Goal: Information Seeking & Learning: Learn about a topic

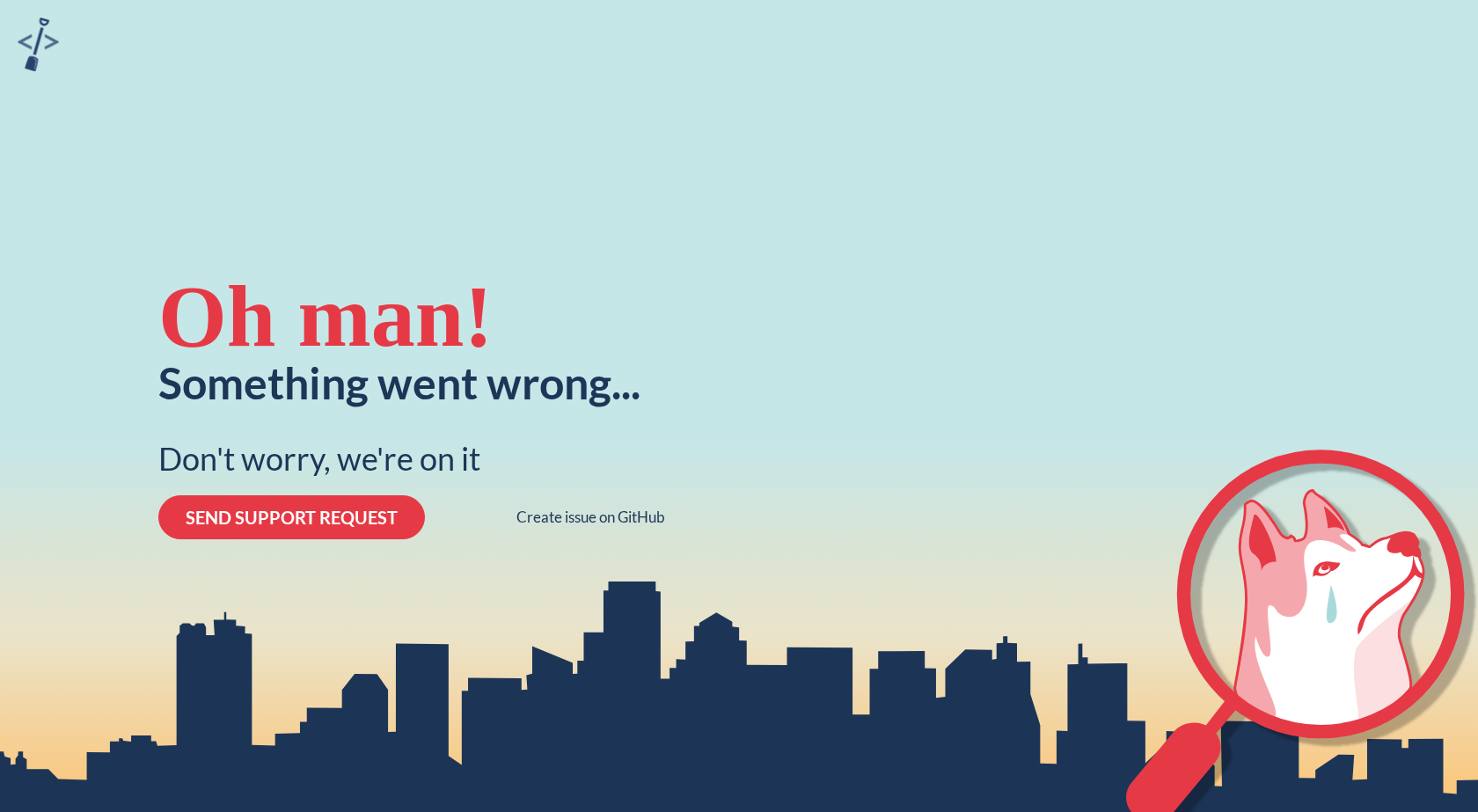
click at [652, 125] on div "Oh man! Something went wrong... Don't worry, we're on it SEND SUPPORT REQUEST C…" at bounding box center [412, 406] width 528 height 812
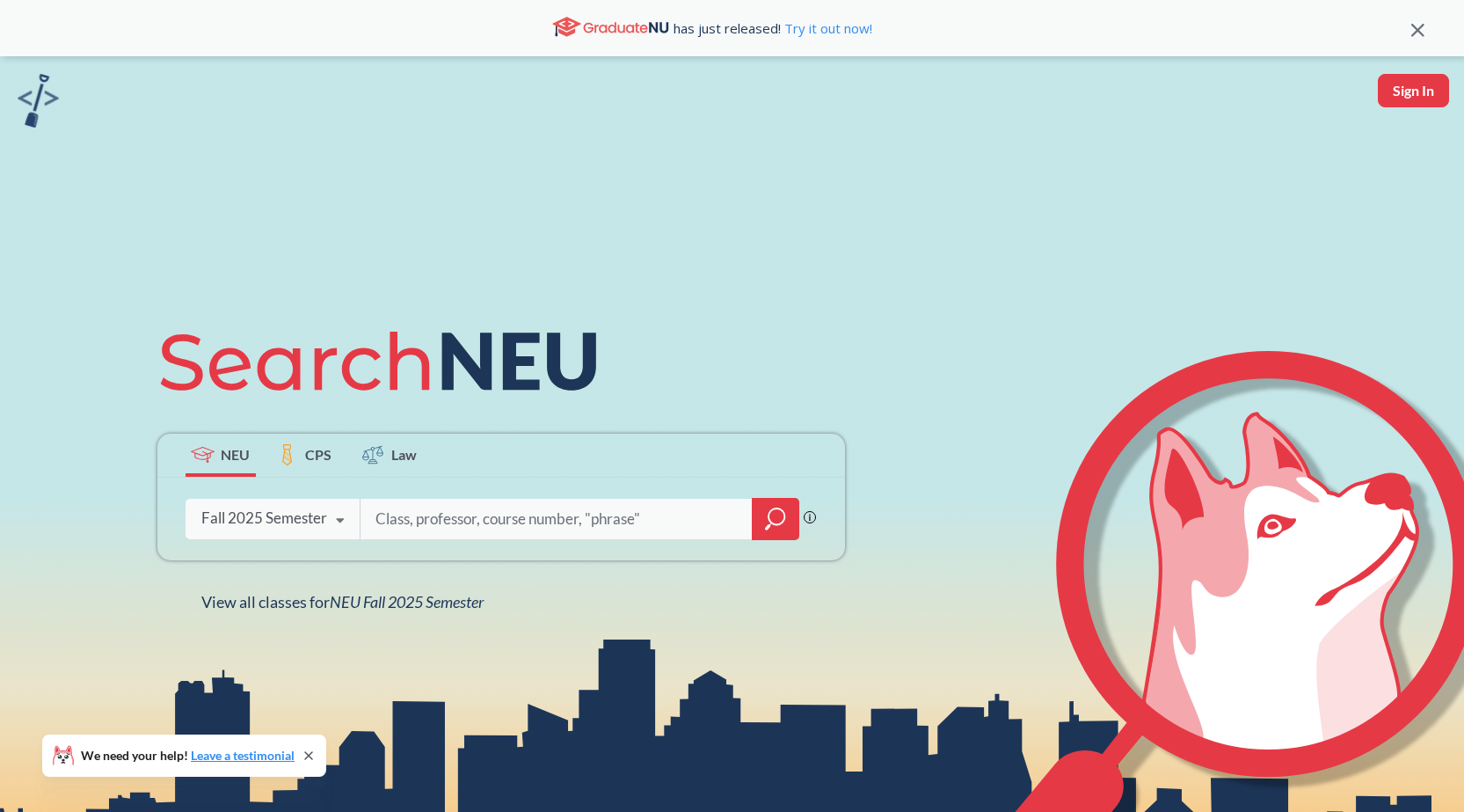
click at [482, 520] on input "search" at bounding box center [556, 518] width 366 height 36
type input "chem 2312"
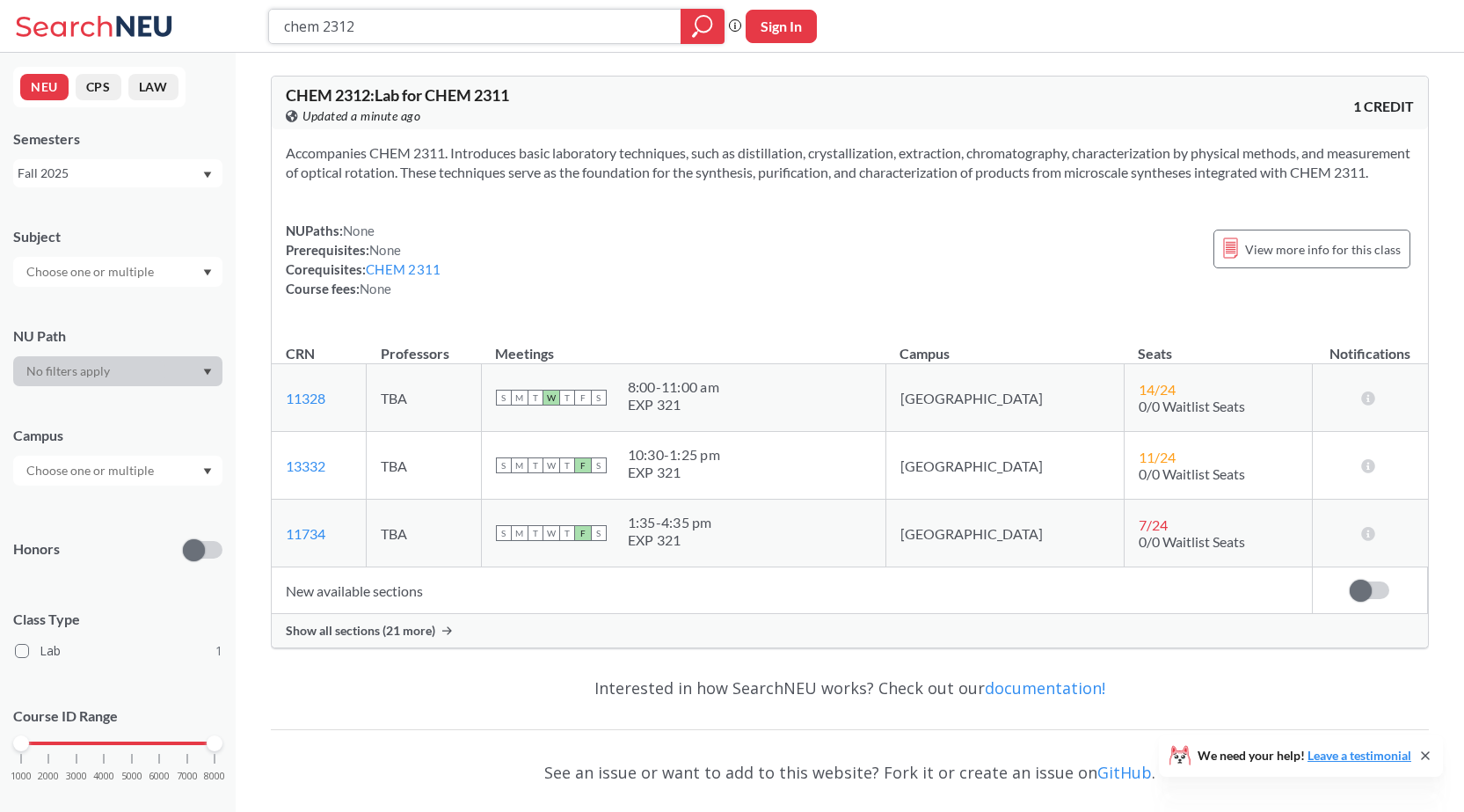
click at [494, 30] on input "chem 2312" at bounding box center [475, 26] width 386 height 30
type input "chem 2314"
click at [426, 638] on span "Show all sections (23 more)" at bounding box center [361, 631] width 150 height 15
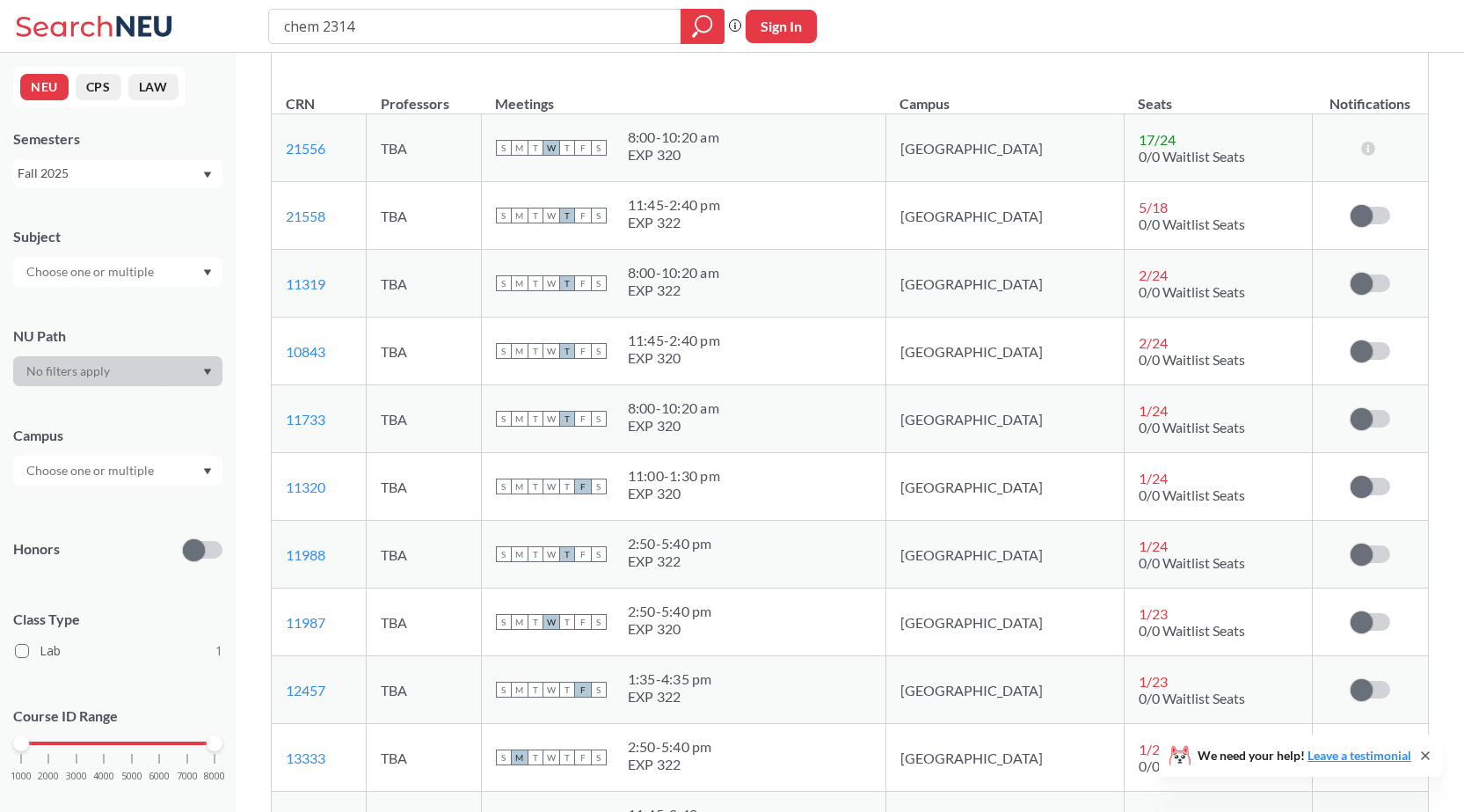
scroll to position [264, 0]
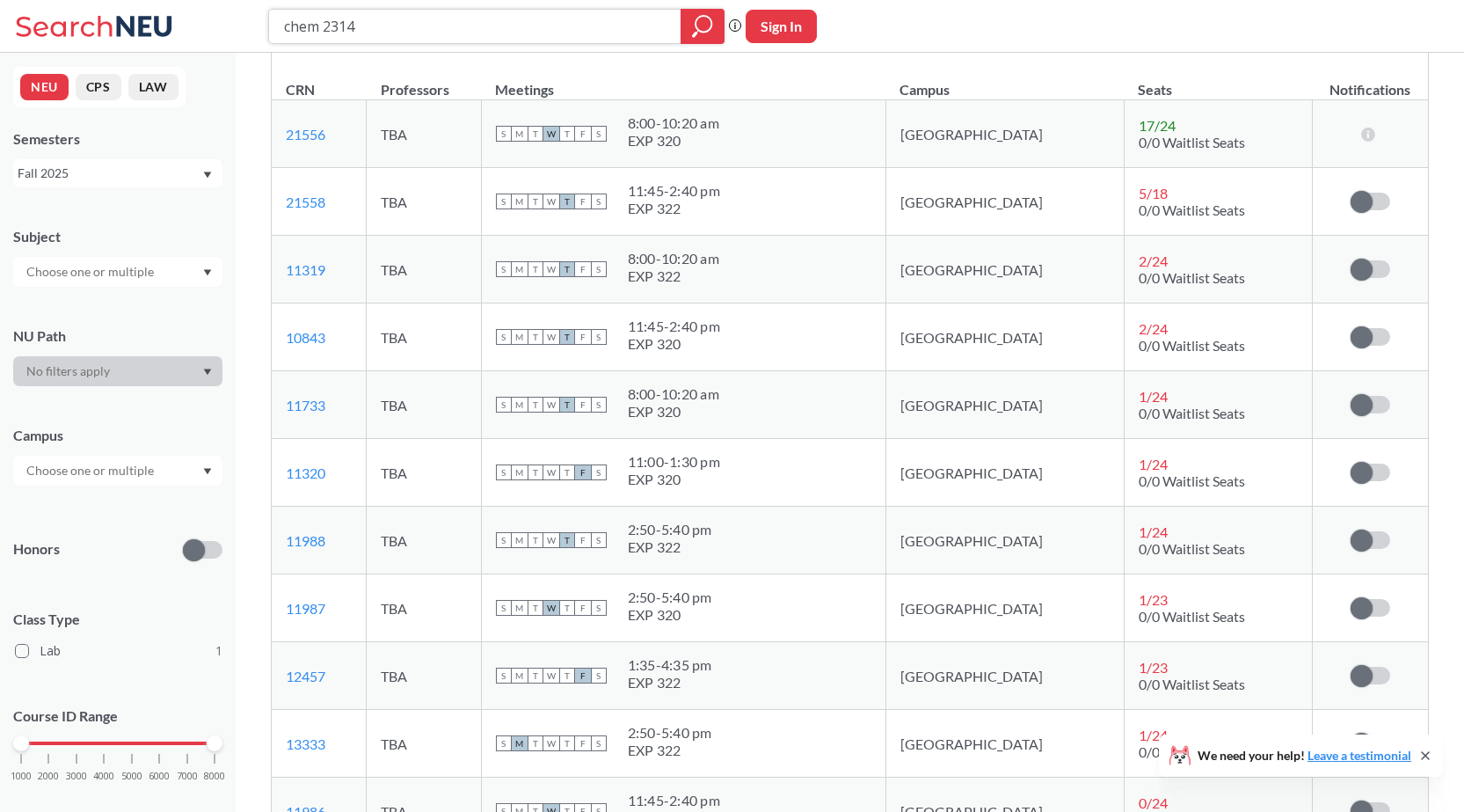
click at [400, 15] on input "chem 2314" at bounding box center [475, 26] width 386 height 30
type input "chem 2312"
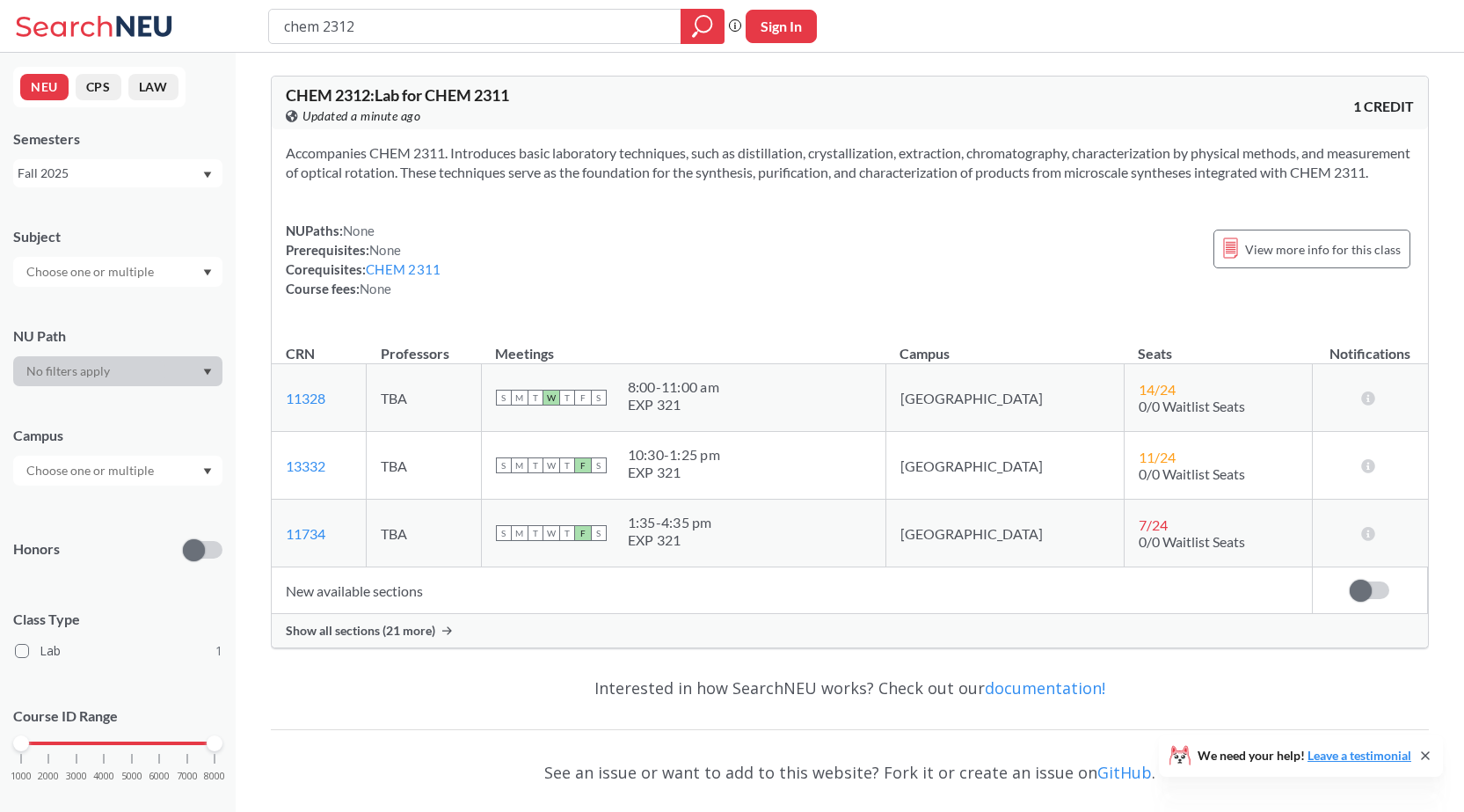
click at [359, 638] on span "Show all sections (21 more)" at bounding box center [361, 631] width 150 height 15
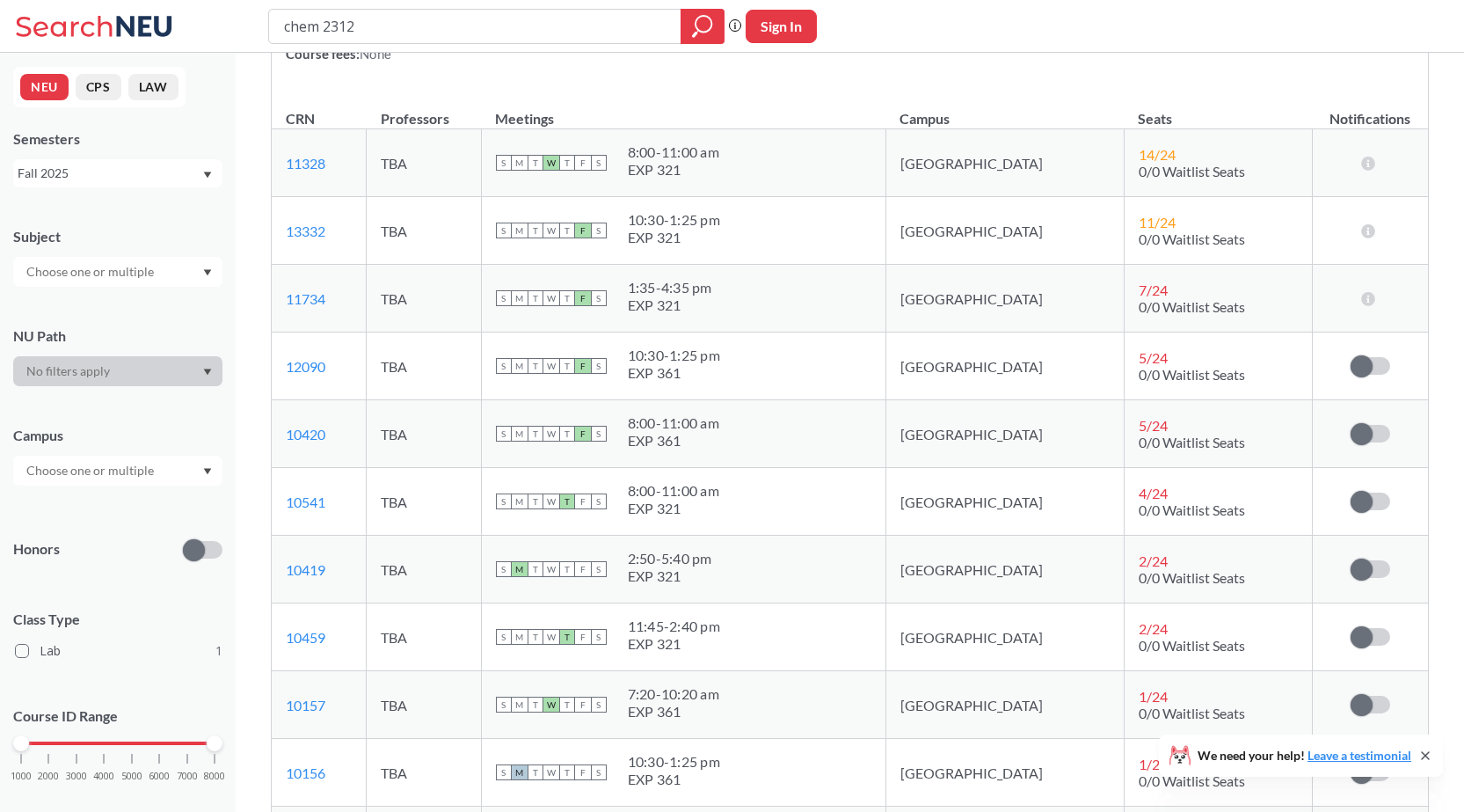
scroll to position [264, 0]
